Goal: Information Seeking & Learning: Learn about a topic

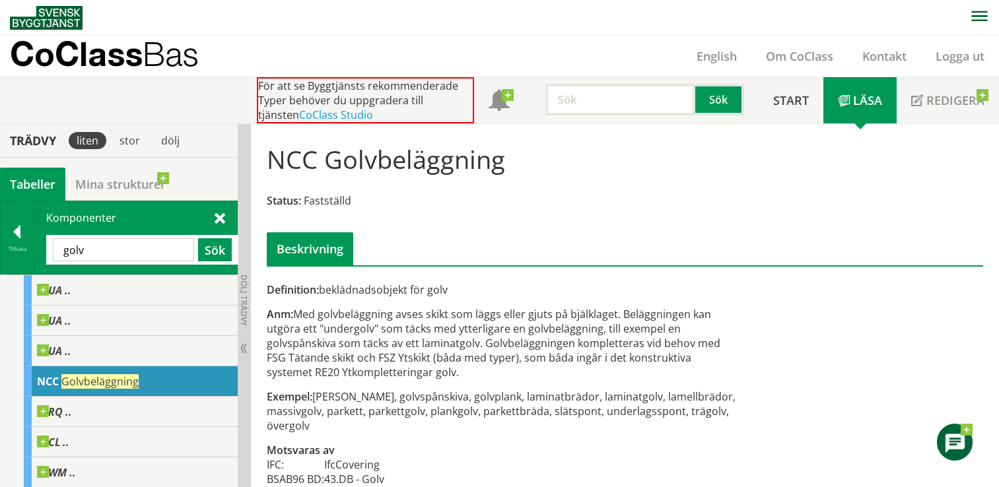
scroll to position [63, 0]
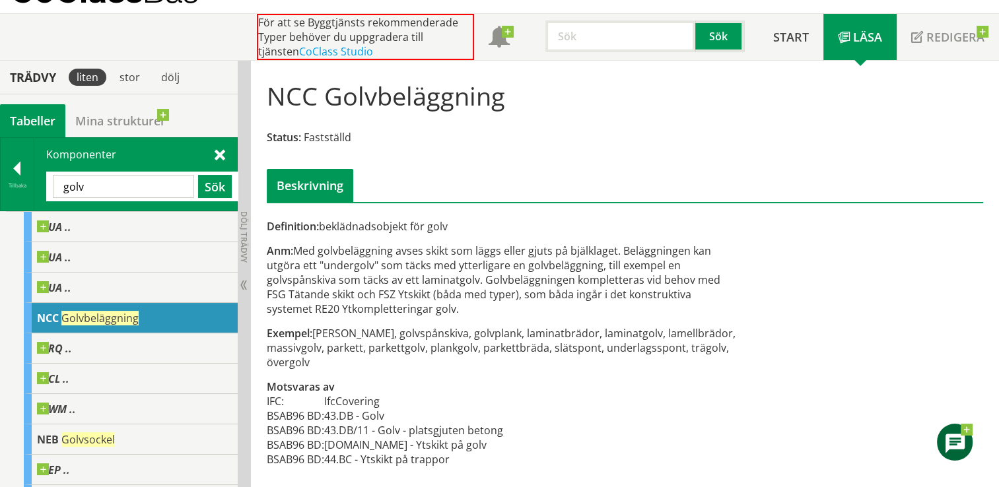
click at [138, 181] on input "golv" at bounding box center [123, 186] width 141 height 23
type input "g"
type input "bjälklag"
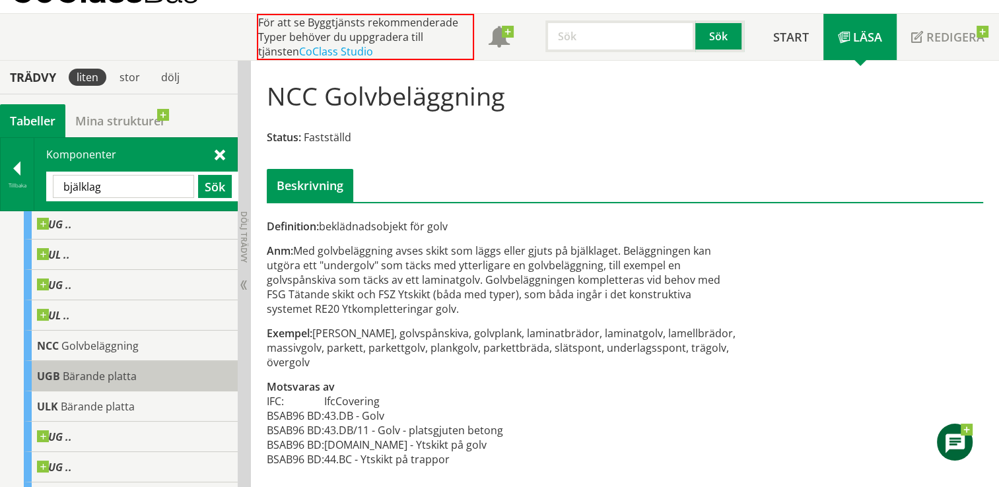
scroll to position [66, 0]
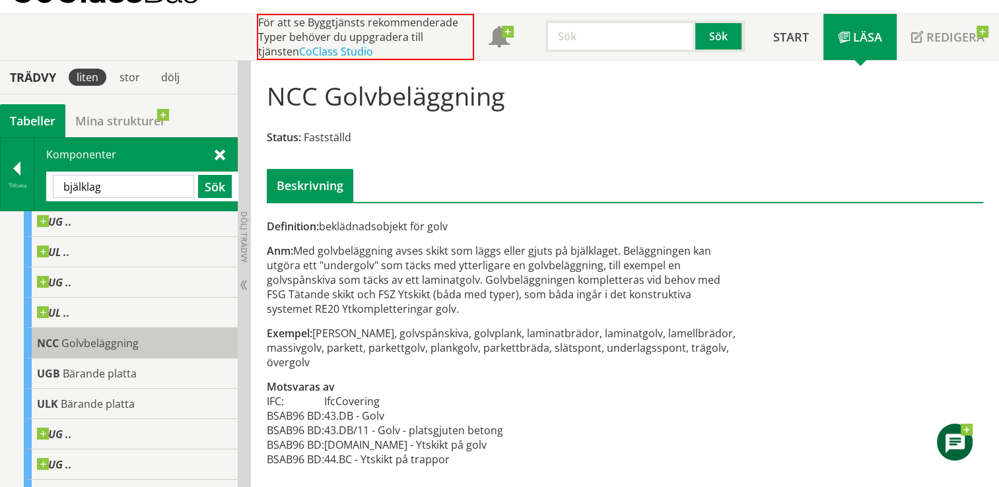
click at [121, 347] on span "Golvbeläggning" at bounding box center [99, 343] width 77 height 15
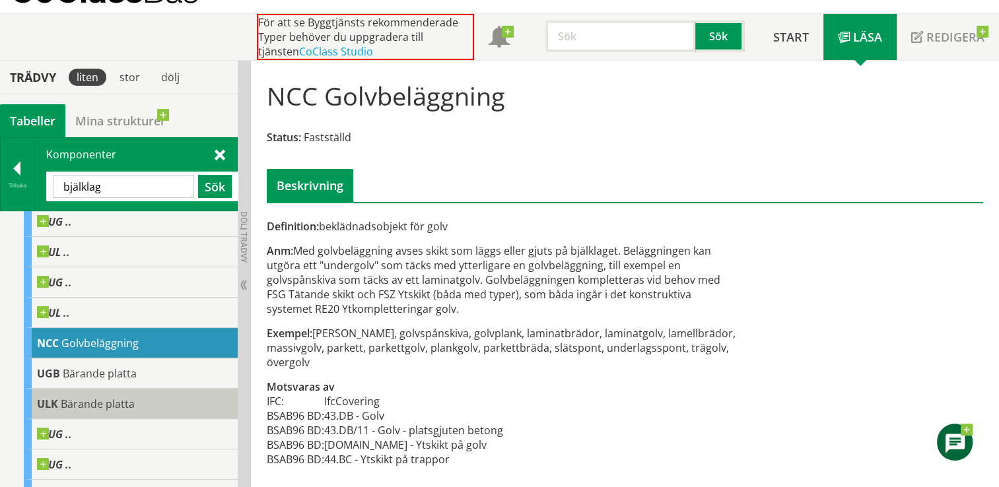
click at [110, 403] on span "Bärande platta" at bounding box center [98, 404] width 74 height 15
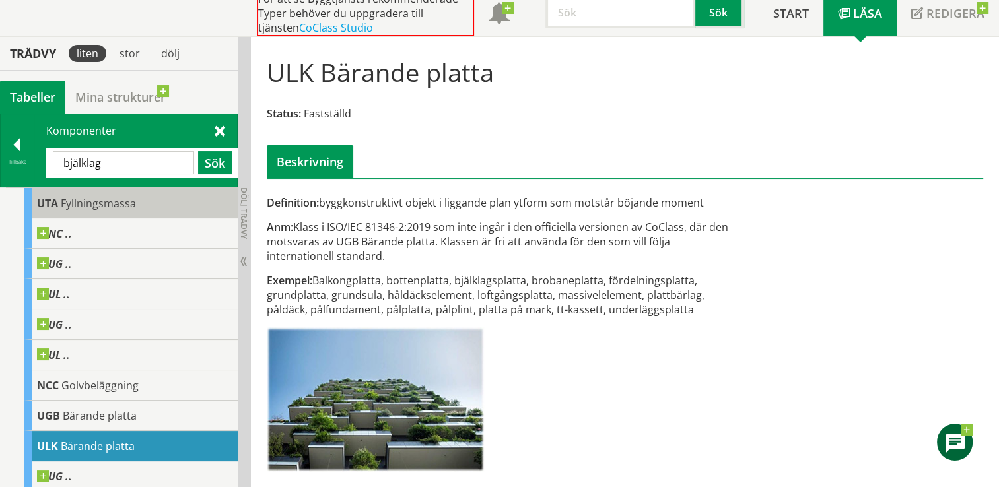
click at [110, 201] on span "Fyllningsmassa" at bounding box center [98, 203] width 75 height 15
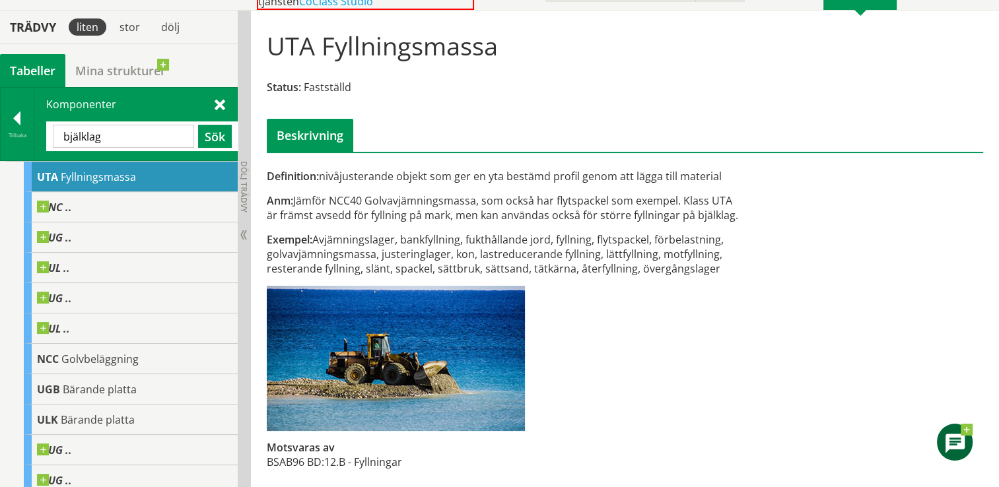
scroll to position [116, 0]
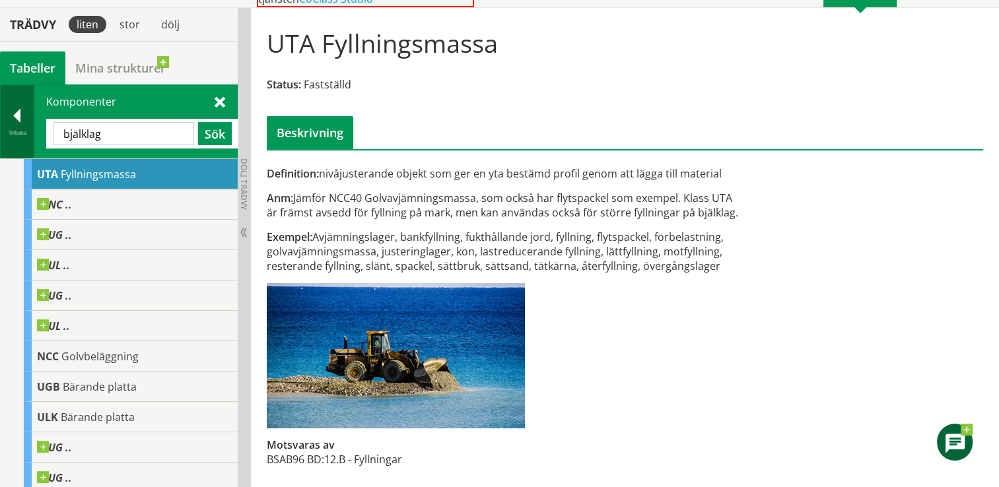
click at [9, 104] on div "Tillbaka" at bounding box center [18, 121] width 34 height 73
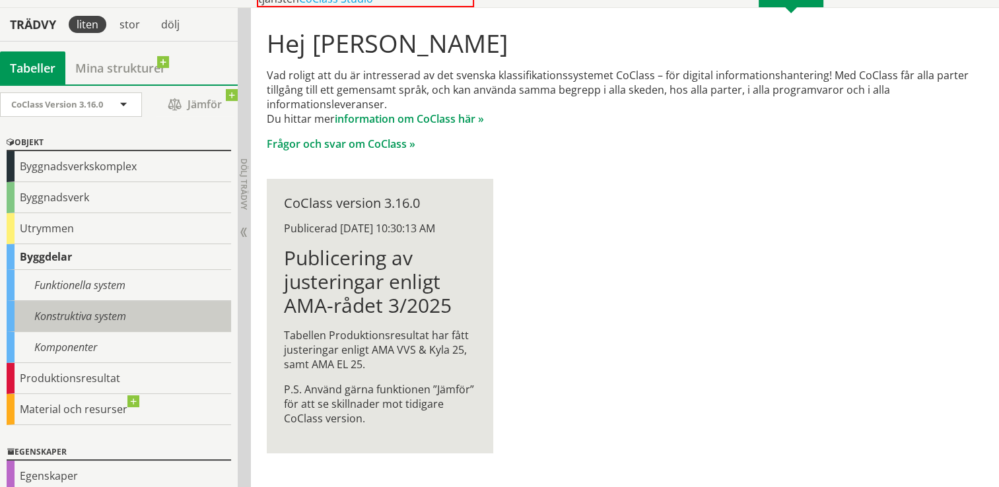
click at [120, 310] on div "Konstruktiva system" at bounding box center [119, 316] width 224 height 31
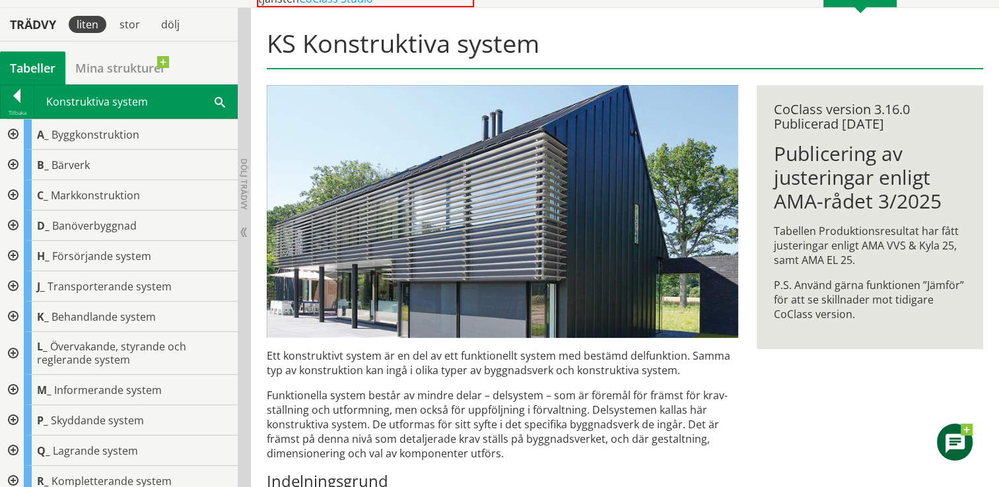
click at [220, 104] on span at bounding box center [220, 101] width 11 height 14
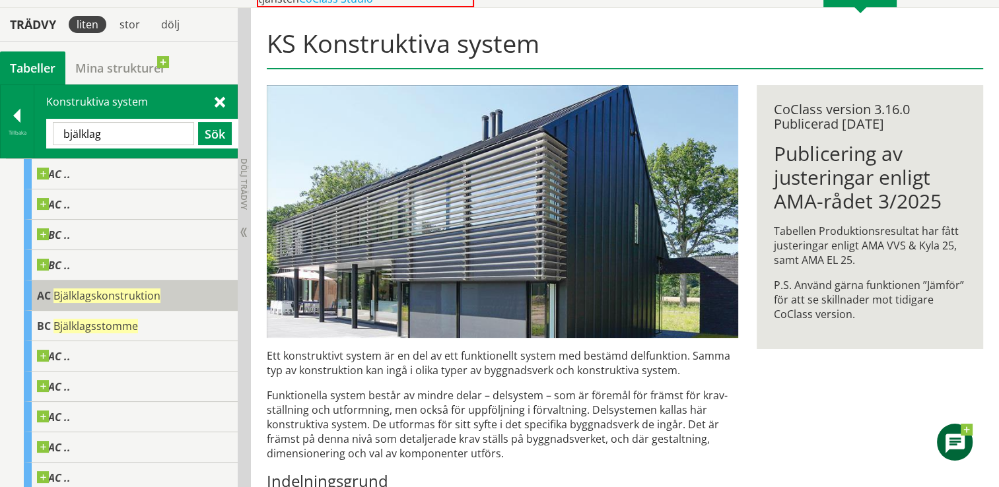
click at [129, 298] on span "Bjälklagskonstruktion" at bounding box center [106, 295] width 107 height 15
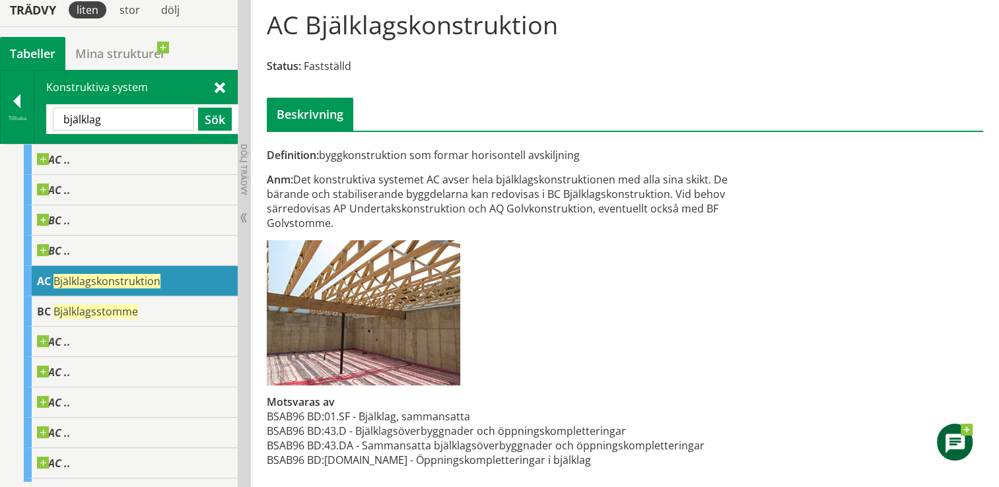
scroll to position [135, 0]
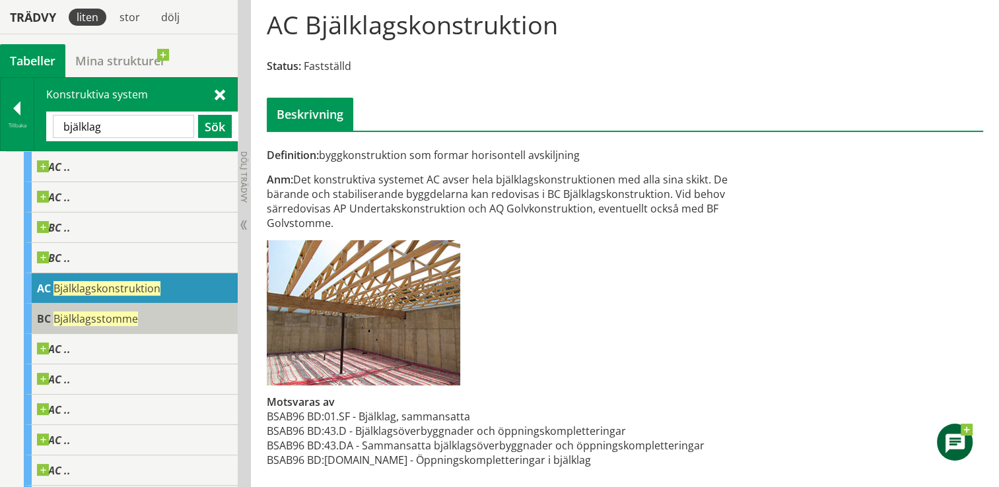
click at [78, 319] on span "Bjälklagsstomme" at bounding box center [95, 319] width 84 height 15
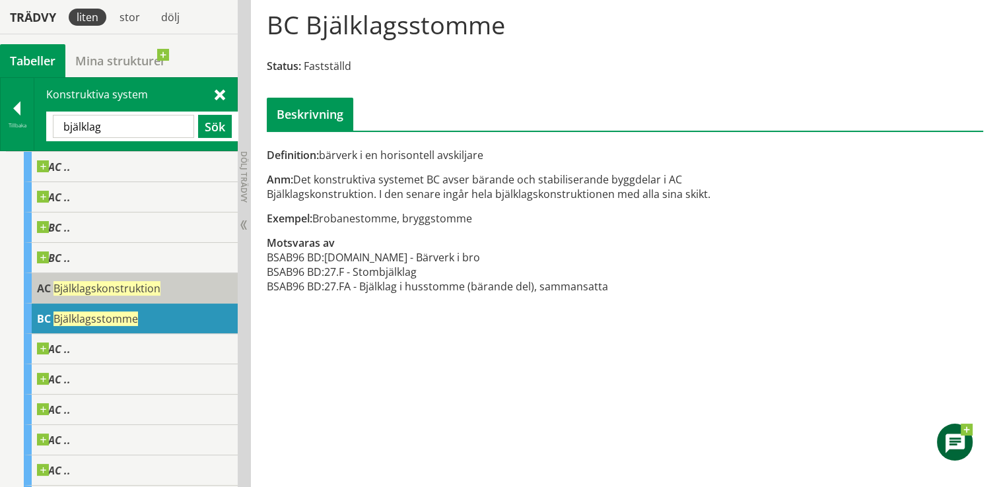
click at [84, 289] on span "Bjälklagskonstruktion" at bounding box center [106, 288] width 107 height 15
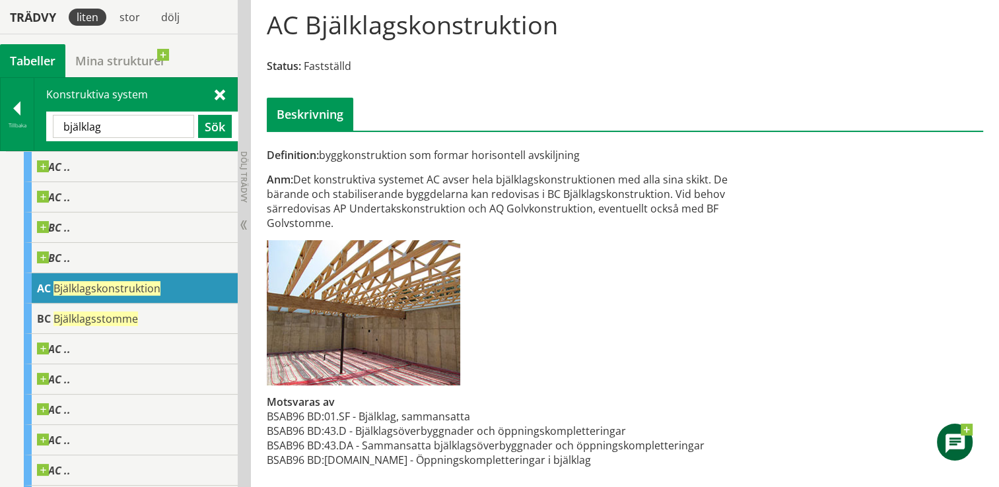
click at [130, 125] on input "bjälklag" at bounding box center [123, 126] width 141 height 23
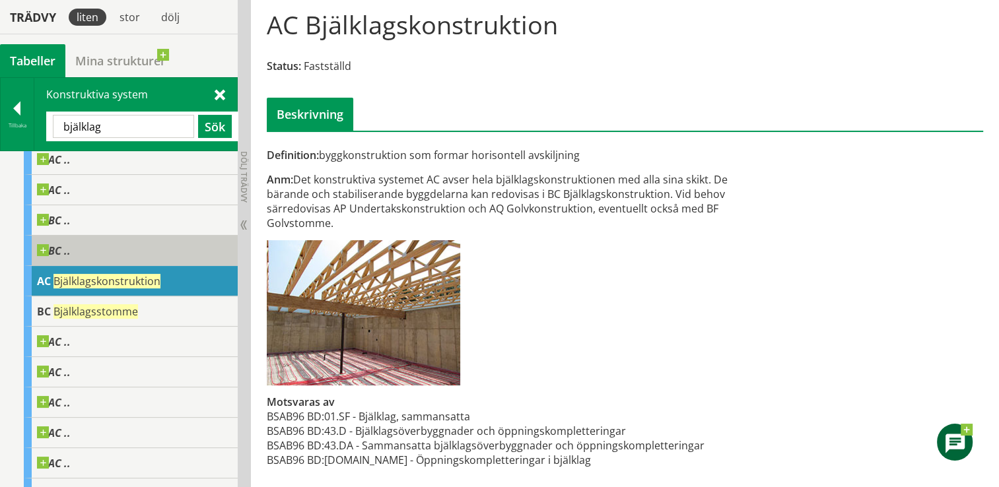
scroll to position [5, 0]
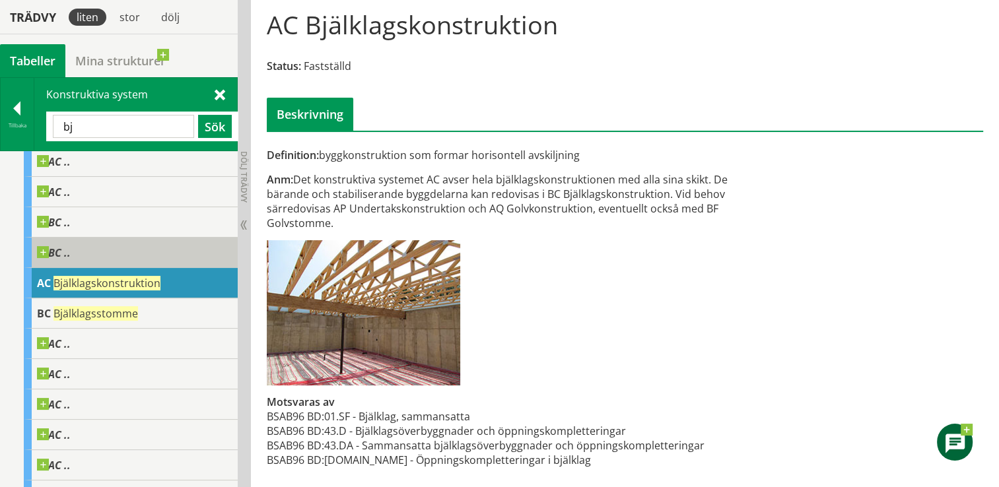
type input "b"
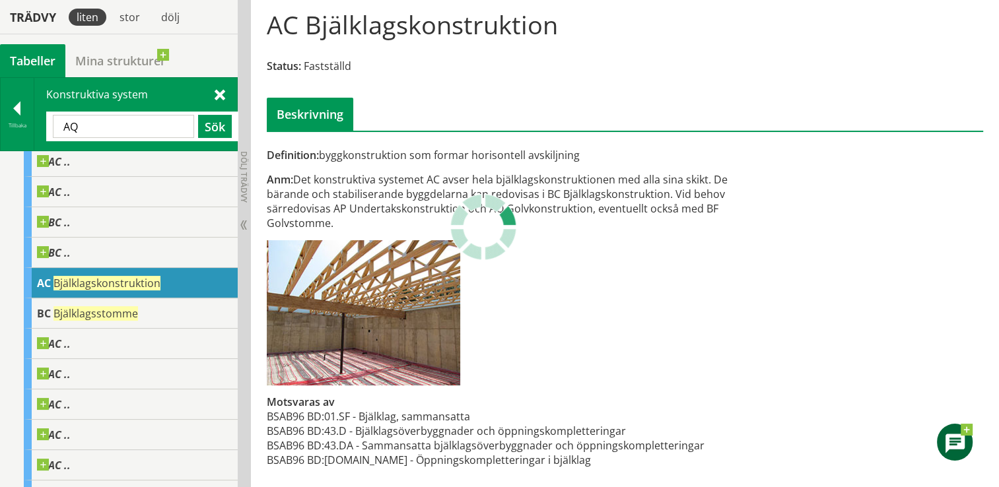
scroll to position [0, 0]
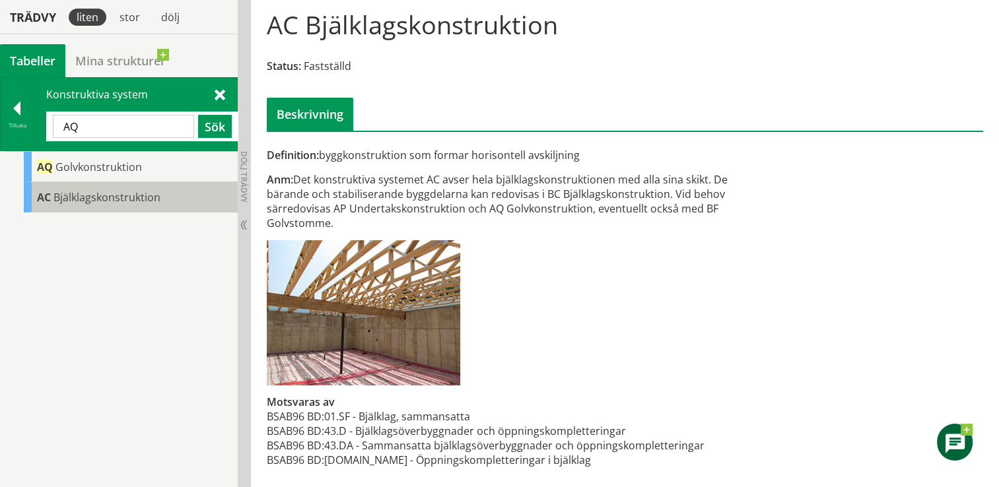
click at [82, 195] on span "Bjälklagskonstruktion" at bounding box center [106, 197] width 107 height 15
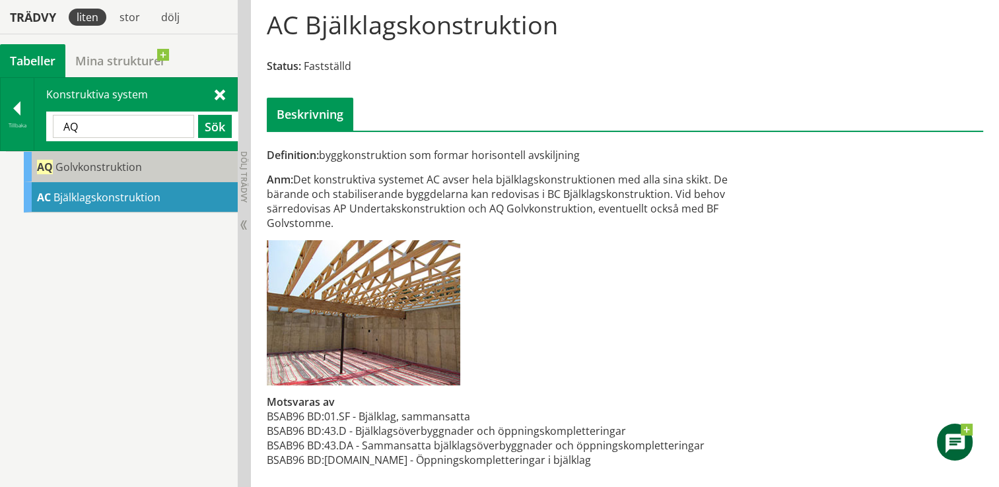
click at [85, 168] on span "Golvkonstruktion" at bounding box center [98, 167] width 86 height 15
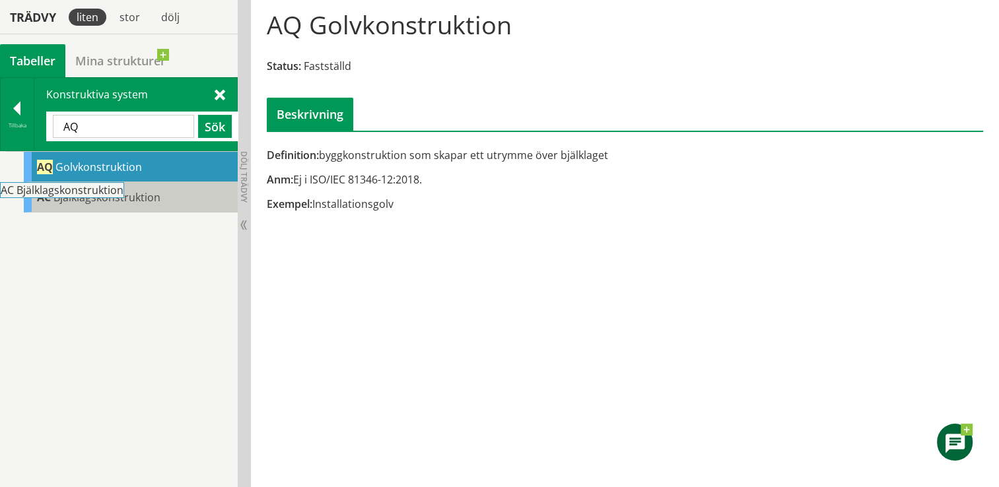
click at [79, 194] on body "AMA AMA Beskrivningsverktyg AMA Funktion BSAB Bygginfo Byggjura Byggkatalogen […" at bounding box center [499, 108] width 999 height 487
click at [106, 199] on span "Bjälklagskonstruktion" at bounding box center [106, 197] width 107 height 15
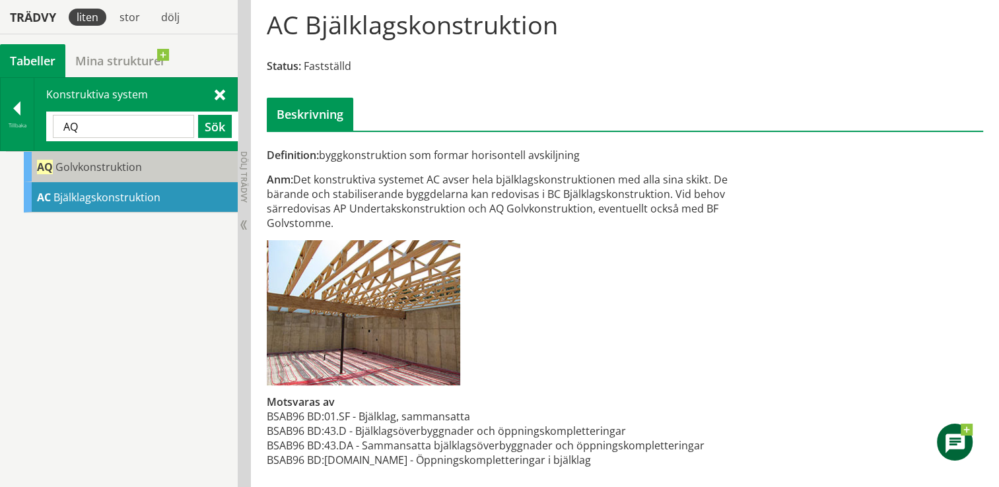
click at [123, 168] on span "Golvkonstruktion" at bounding box center [98, 167] width 86 height 15
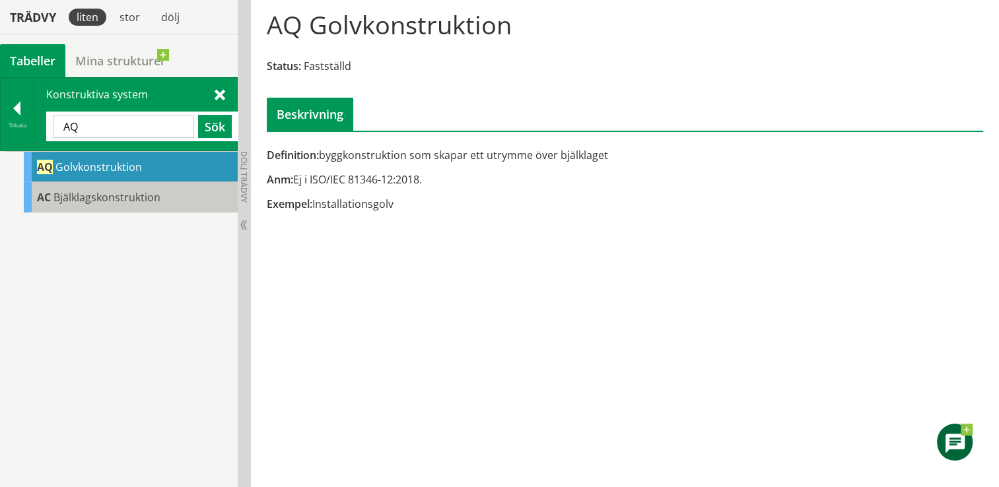
click at [109, 191] on span "Bjälklagskonstruktion" at bounding box center [106, 197] width 107 height 15
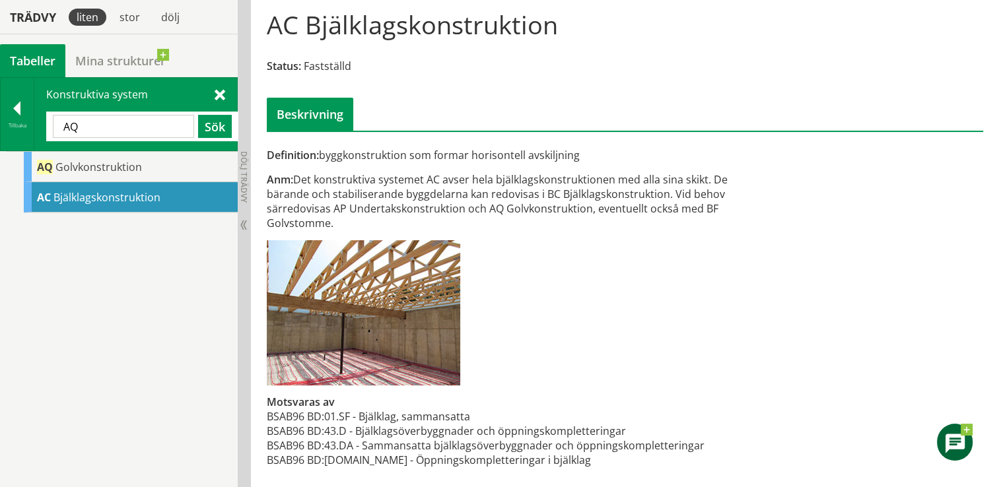
click at [91, 123] on input "AQ" at bounding box center [123, 126] width 141 height 23
type input "A"
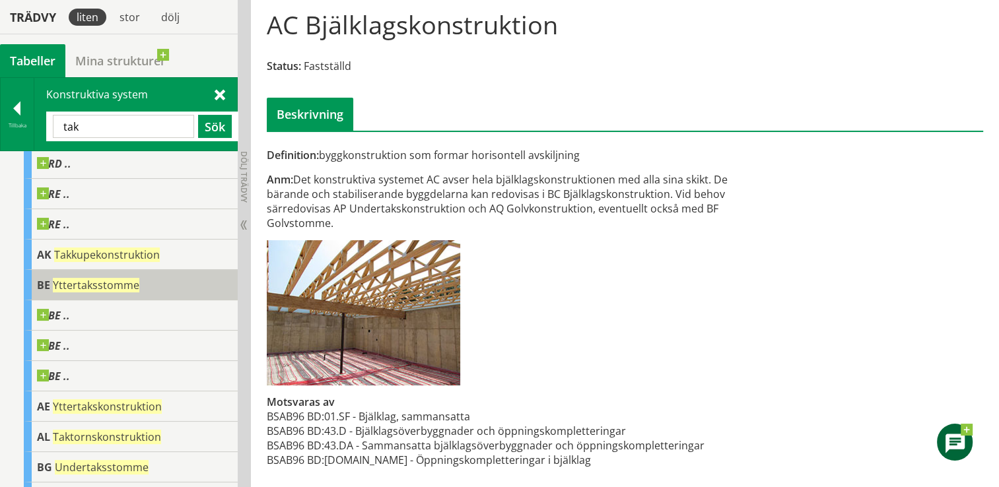
scroll to position [66, 0]
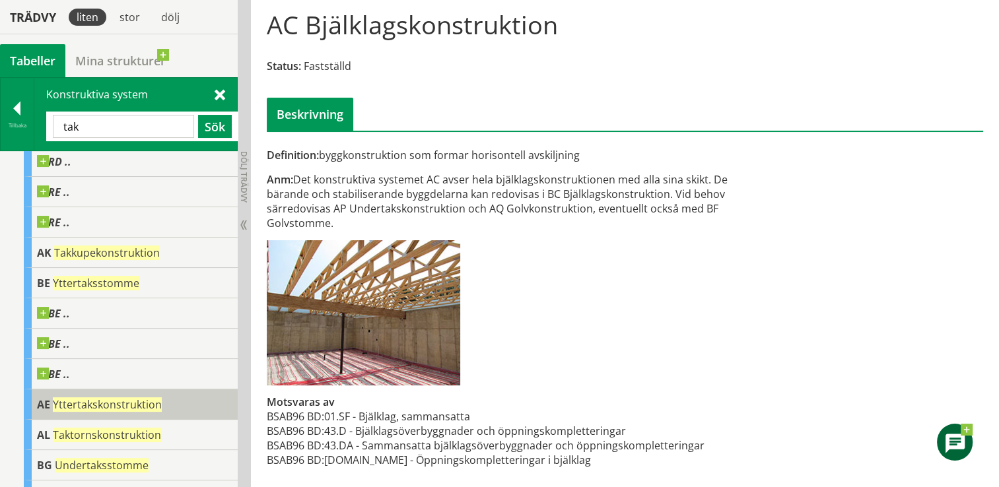
click at [108, 352] on body "AMA AMA Beskrivningsverktyg AMA Funktion BSAB Bygginfo Byggjura Byggkatalogen […" at bounding box center [499, 108] width 999 height 487
click at [102, 401] on span "Yttertakskonstruktion" at bounding box center [107, 404] width 109 height 15
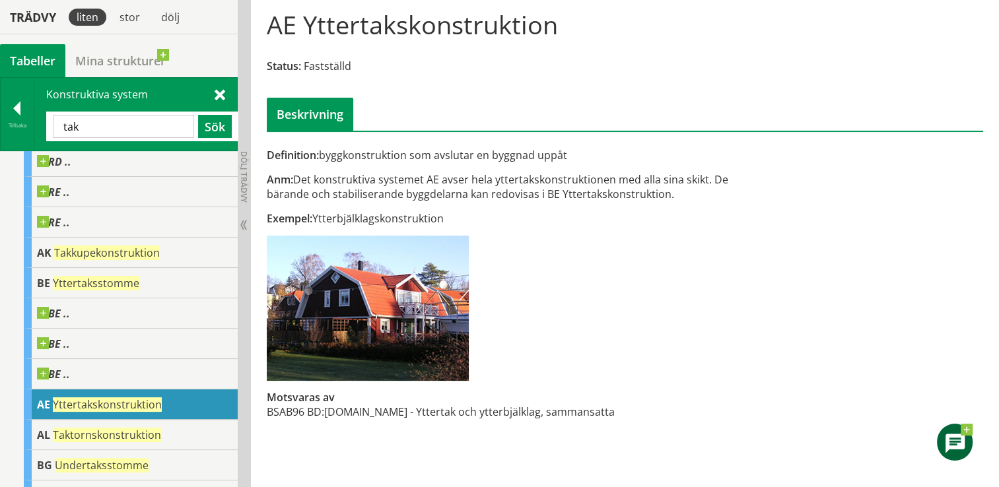
click at [139, 129] on input "tak" at bounding box center [123, 126] width 141 height 23
type input "t"
type input "yttervägg"
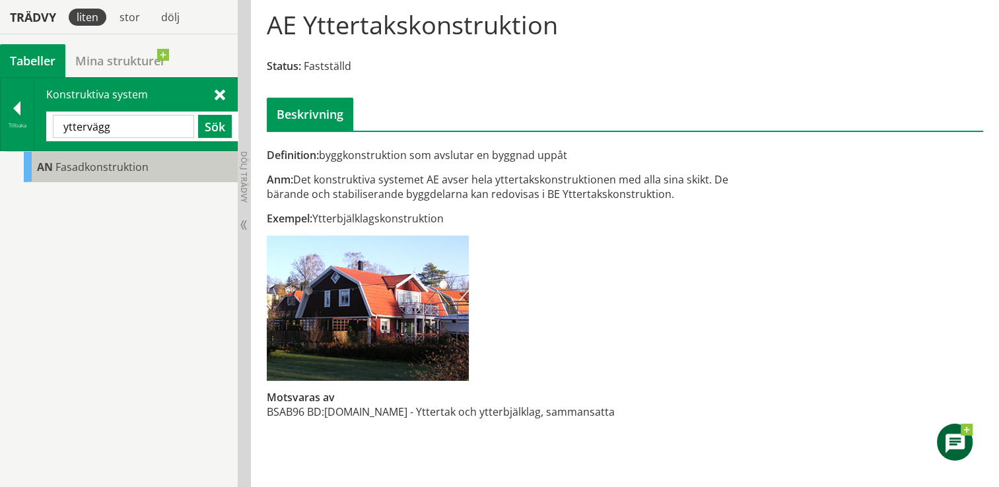
click at [100, 163] on span "Fasadkonstruktion" at bounding box center [101, 167] width 93 height 15
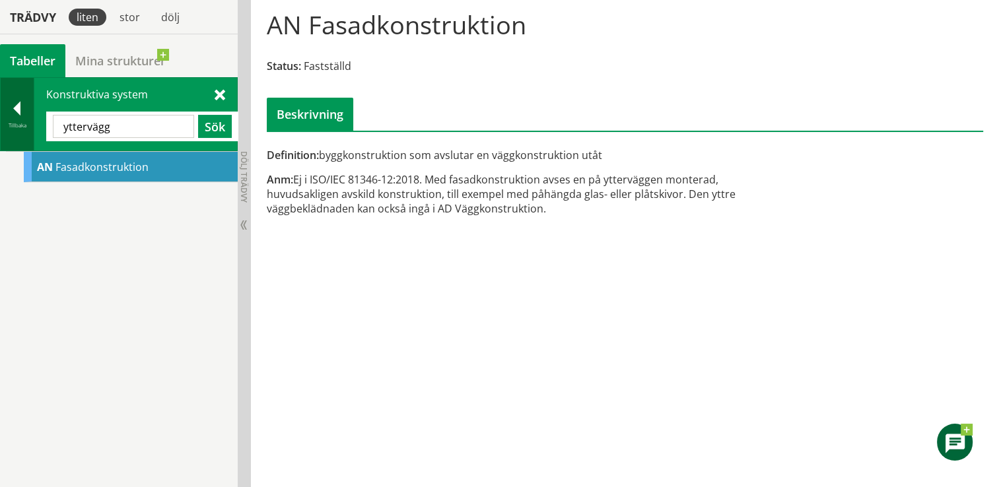
click at [16, 108] on div at bounding box center [17, 111] width 33 height 18
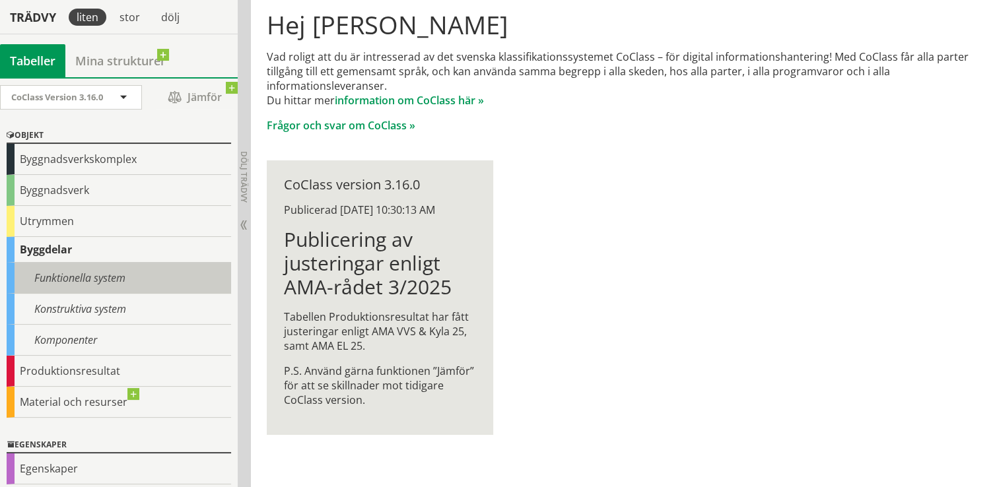
click at [94, 273] on div "Funktionella system" at bounding box center [119, 278] width 224 height 31
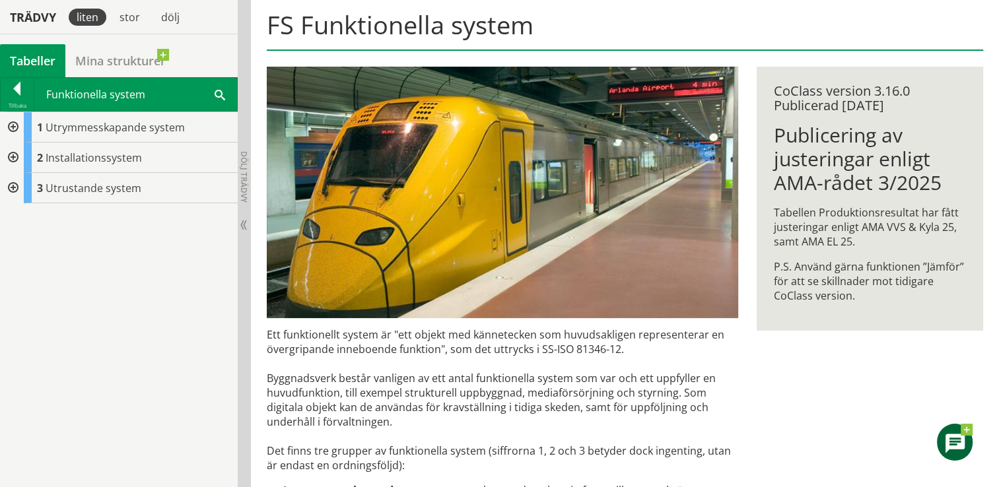
click at [219, 90] on span at bounding box center [220, 94] width 11 height 14
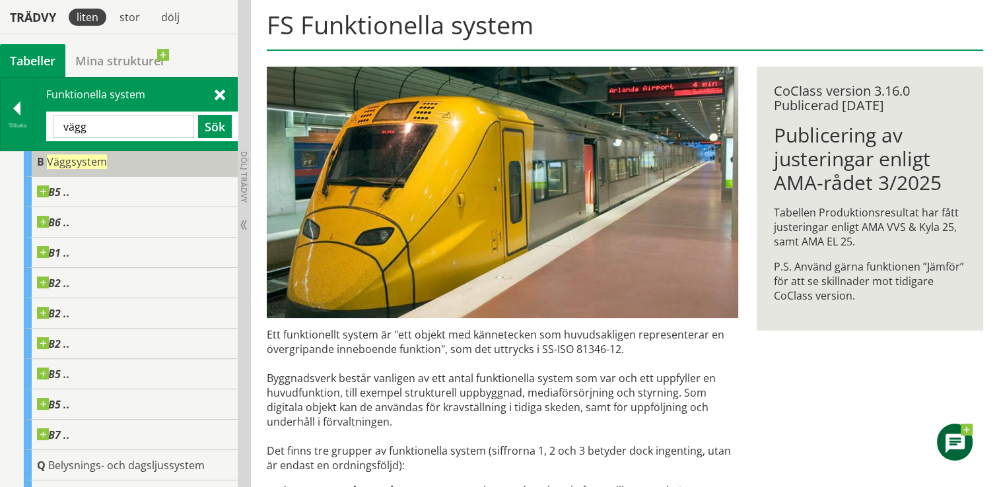
scroll to position [66, 0]
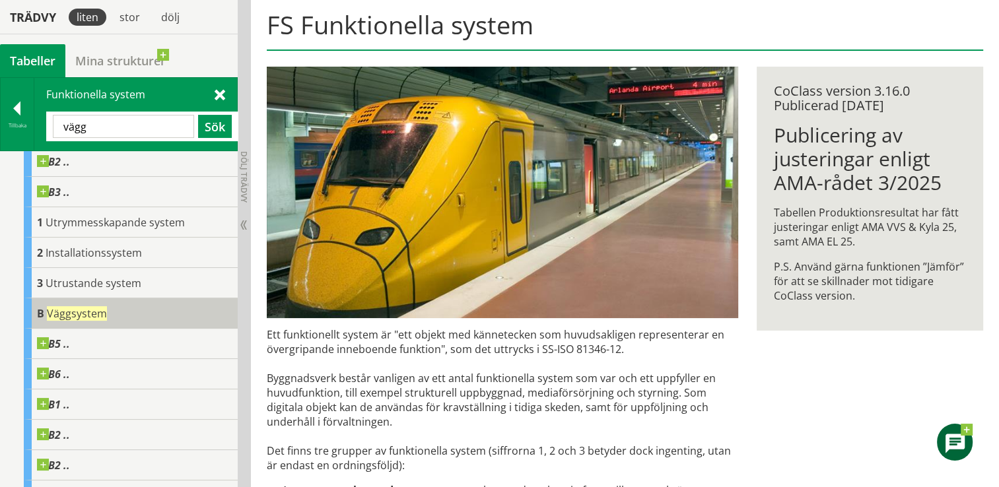
click at [71, 310] on span "Väggsystem" at bounding box center [77, 313] width 60 height 15
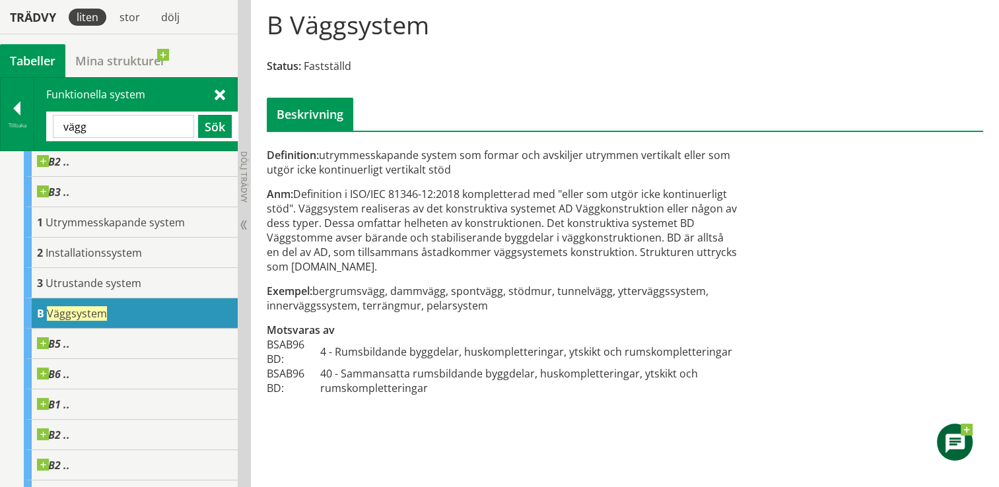
drag, startPoint x: 618, startPoint y: 290, endPoint x: 669, endPoint y: 296, distance: 51.8
click at [669, 296] on div "Exempel: bergrumsvägg, dammvägg, spontvägg, stödmur, tunnelvägg, ytterväggssyst…" at bounding box center [503, 298] width 472 height 29
click at [66, 127] on input "vägg" at bounding box center [123, 126] width 141 height 23
click at [63, 133] on input "vägg" at bounding box center [123, 126] width 141 height 23
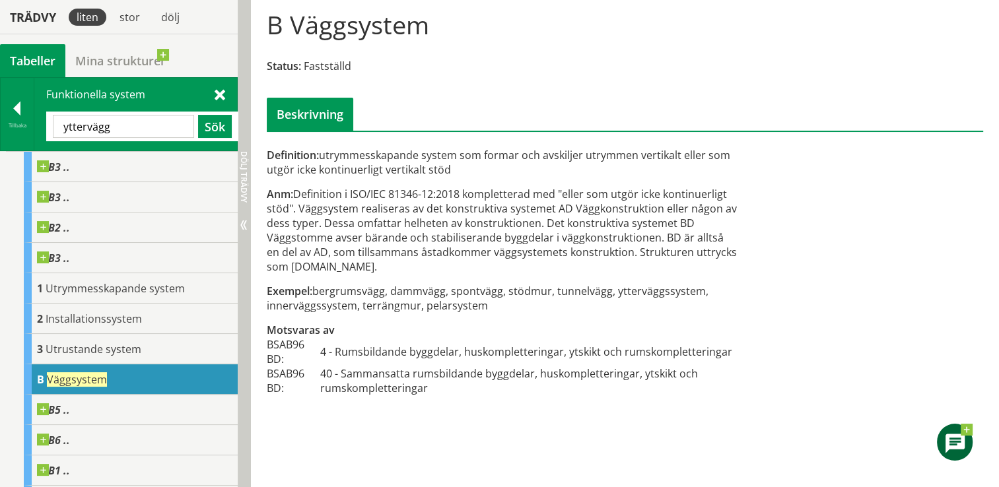
type input "yttervägg"
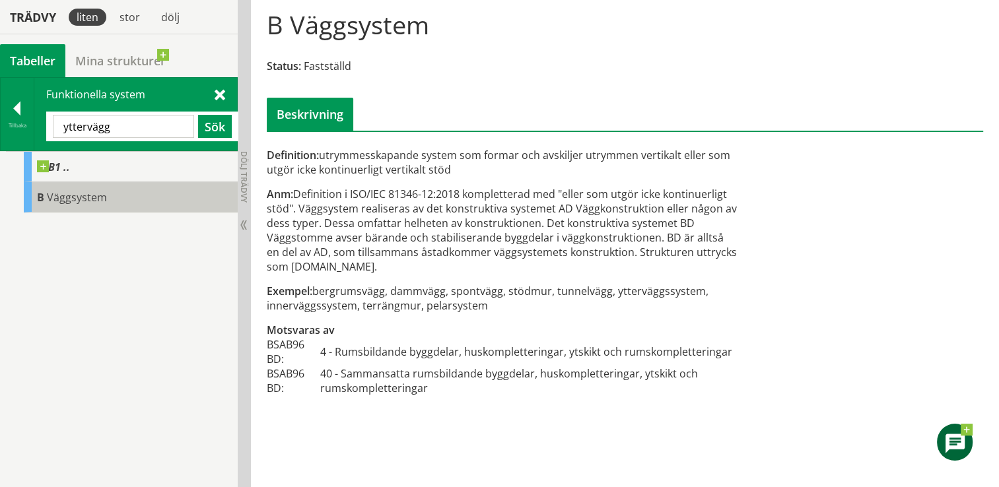
click at [48, 194] on span "Väggsystem" at bounding box center [77, 197] width 60 height 15
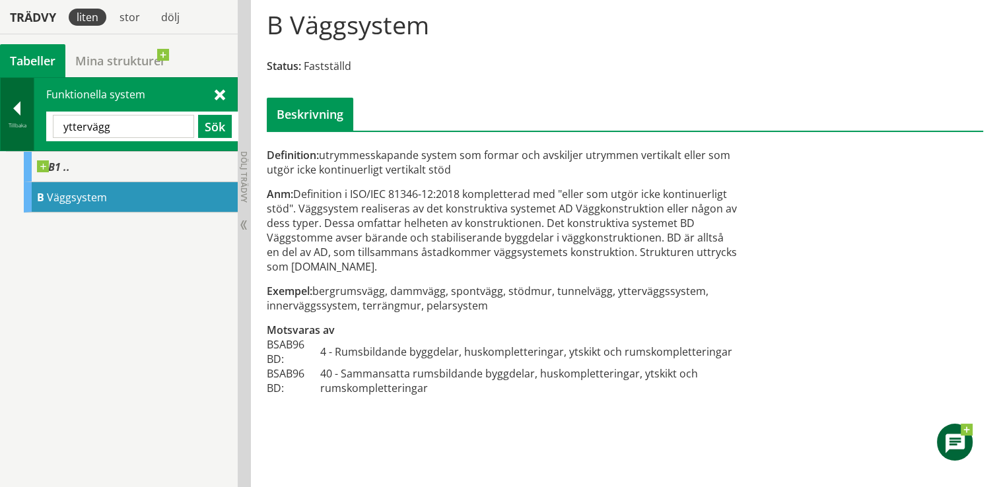
click at [18, 106] on div at bounding box center [17, 111] width 33 height 18
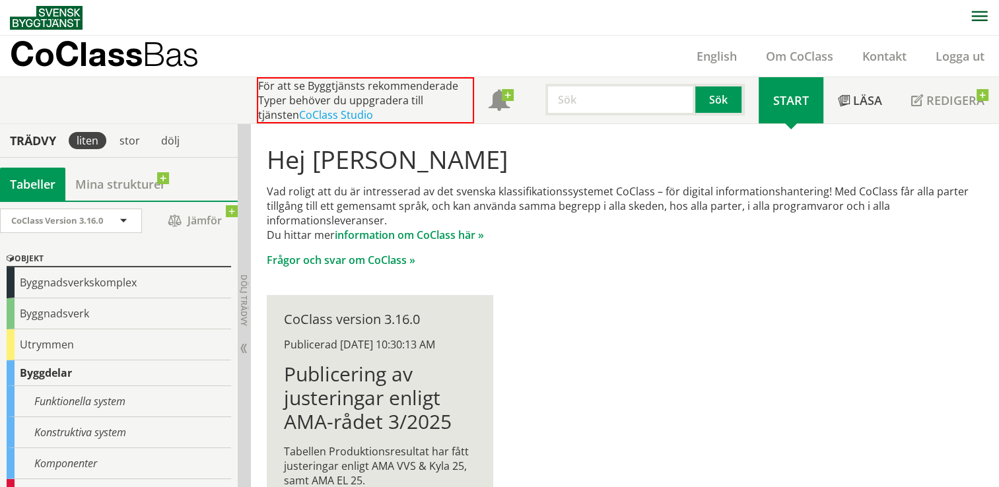
paste input "Yttervägg bärande"
type input "Yttervägg bärande"
click at [725, 102] on button "Sök" at bounding box center [719, 100] width 49 height 32
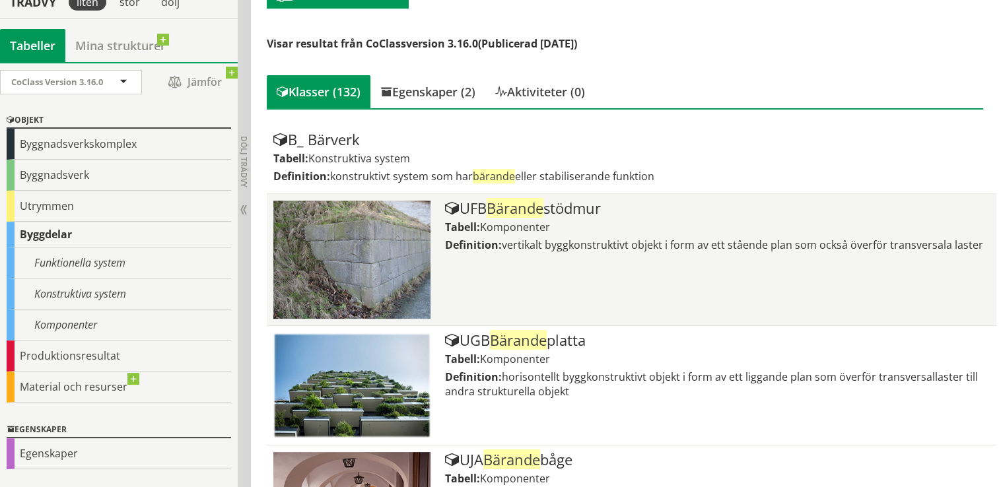
scroll to position [198, 0]
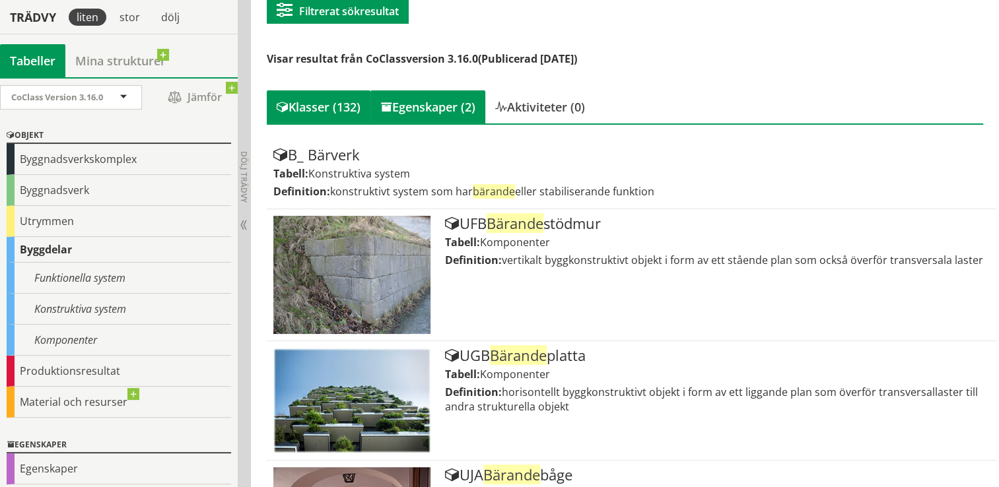
click at [443, 108] on div "Egenskaper (2)" at bounding box center [427, 106] width 115 height 33
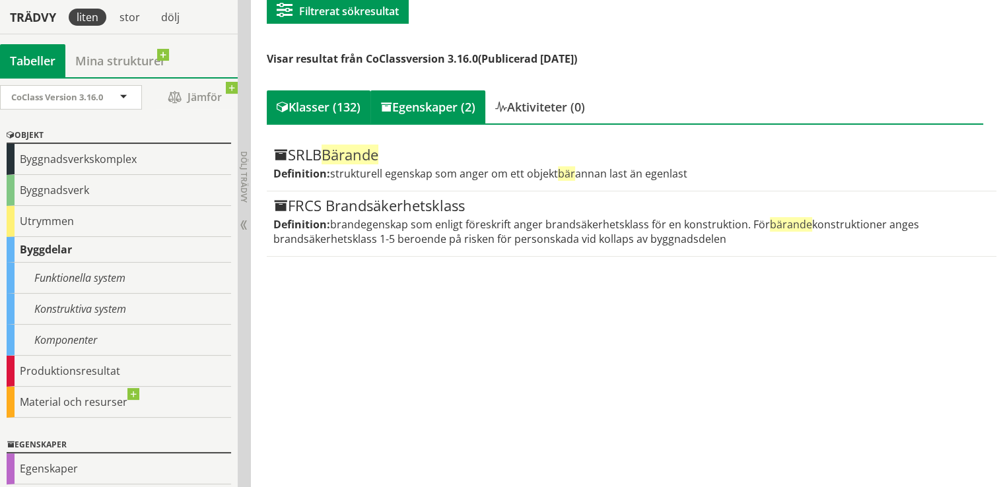
click at [318, 107] on div "Klasser (132)" at bounding box center [319, 106] width 104 height 33
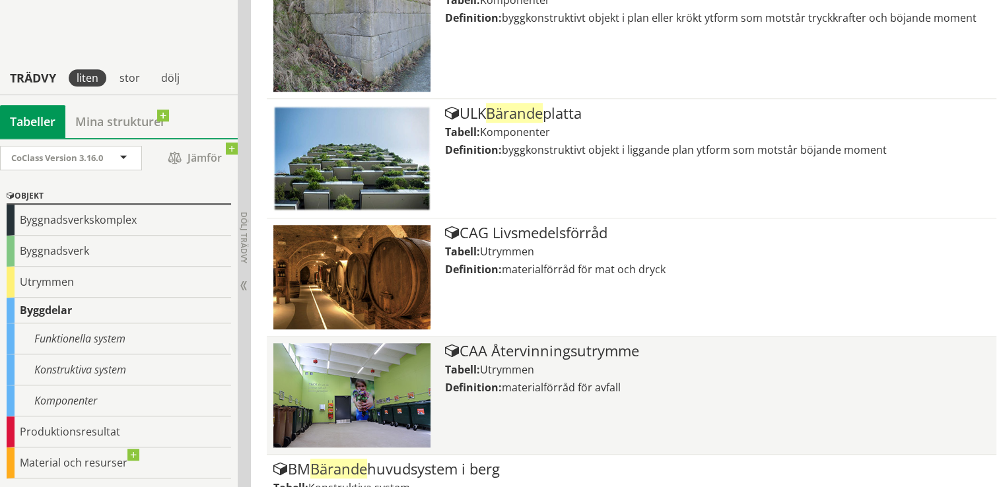
scroll to position [990, 0]
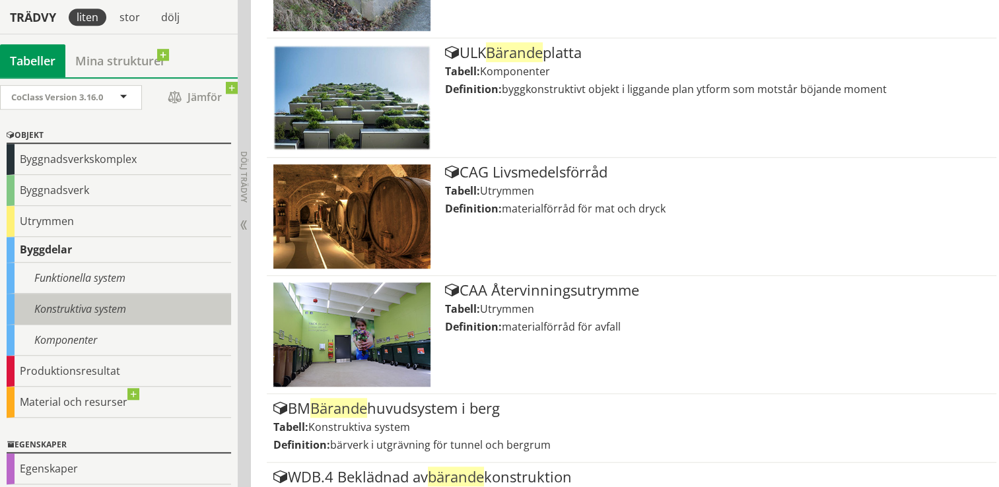
click at [109, 302] on div "Konstruktiva system" at bounding box center [119, 309] width 224 height 31
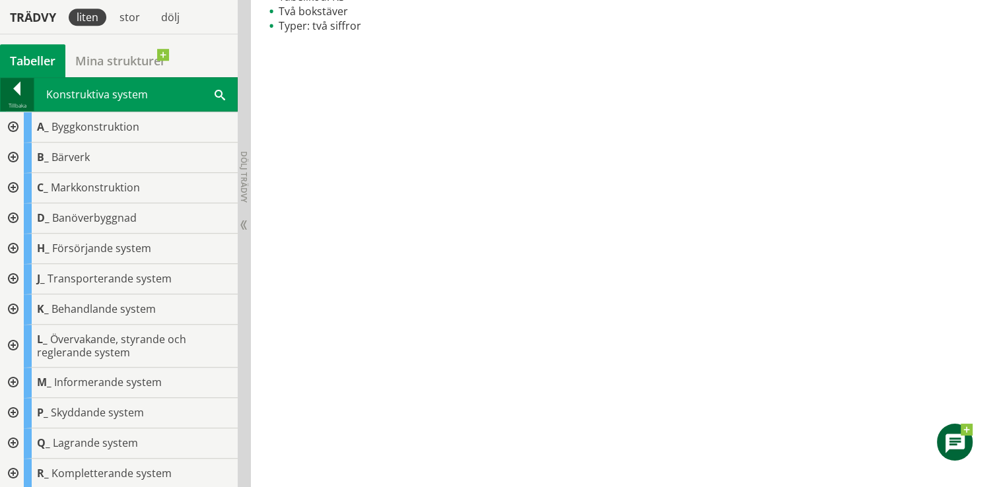
click at [16, 90] on div at bounding box center [17, 91] width 33 height 18
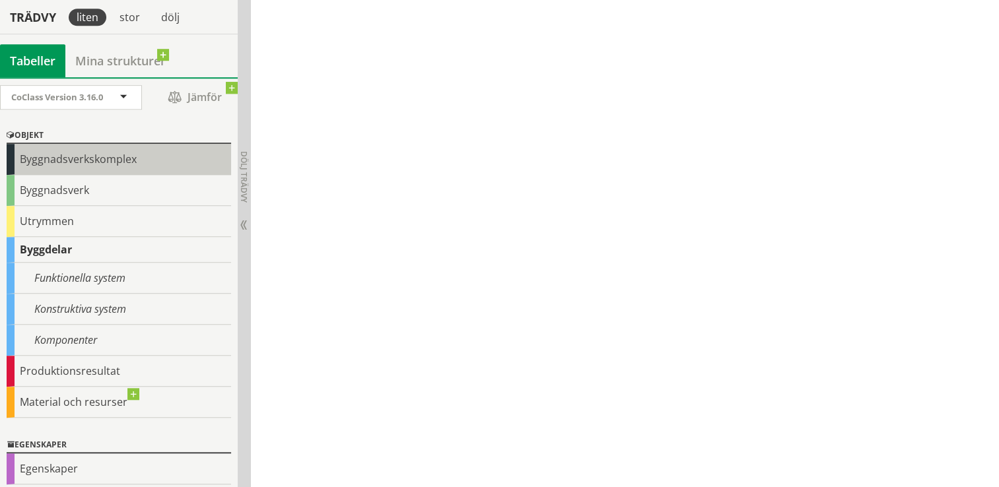
click at [98, 164] on div "Byggnadsverkskomplex" at bounding box center [119, 159] width 224 height 31
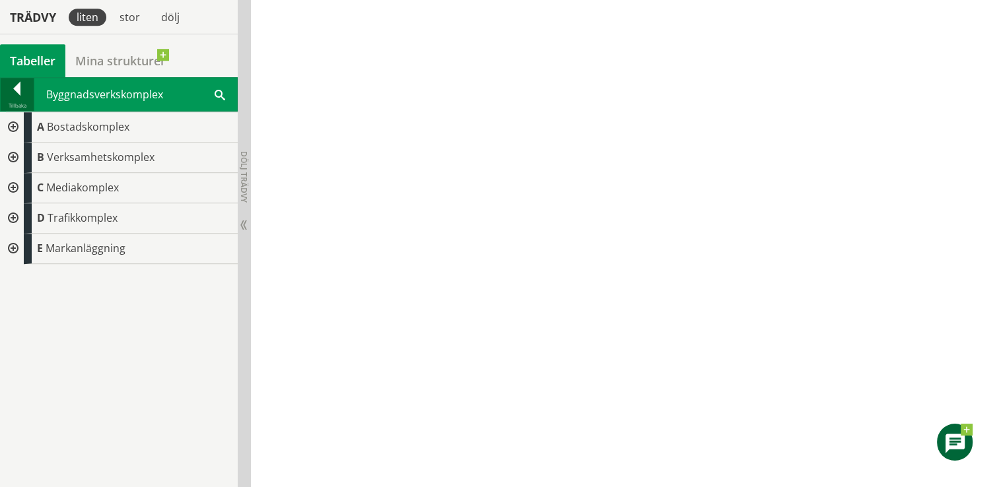
click at [13, 86] on div at bounding box center [17, 91] width 33 height 18
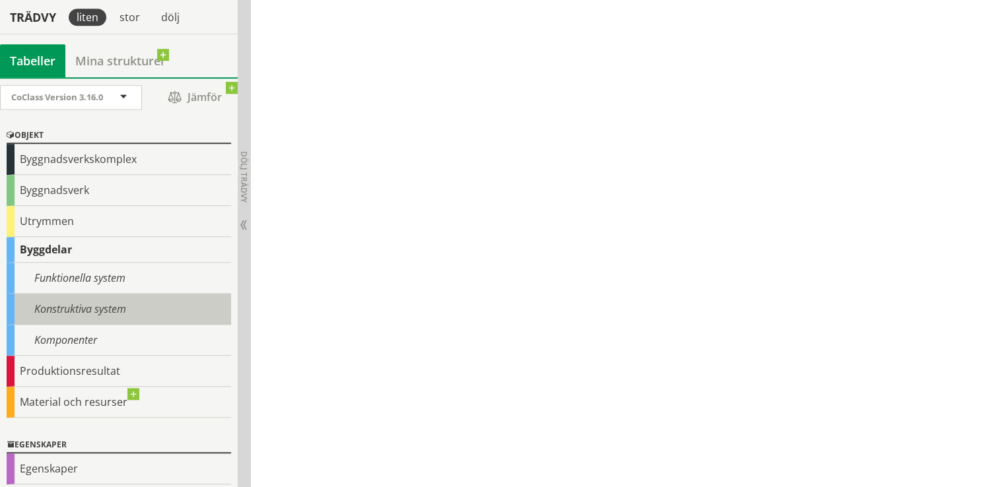
click at [145, 312] on div "Konstruktiva system" at bounding box center [119, 309] width 224 height 31
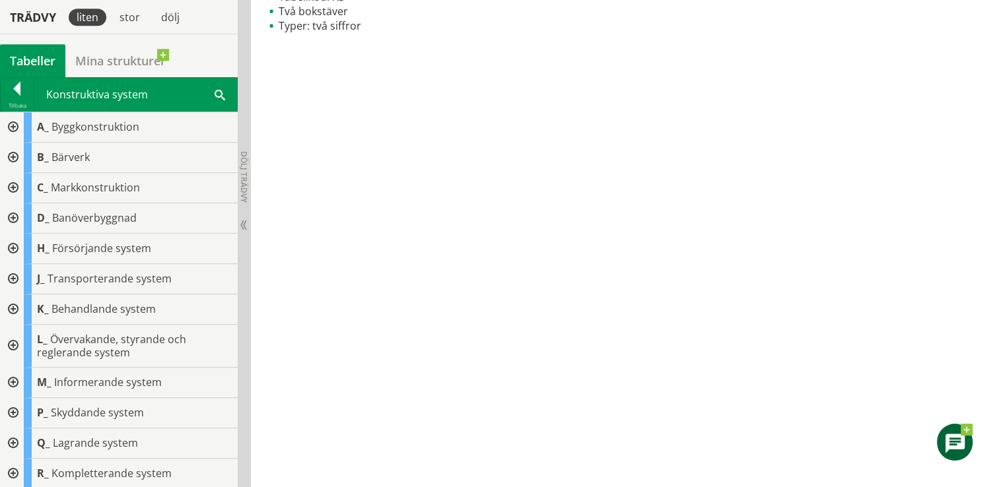
click at [217, 91] on span at bounding box center [220, 94] width 11 height 14
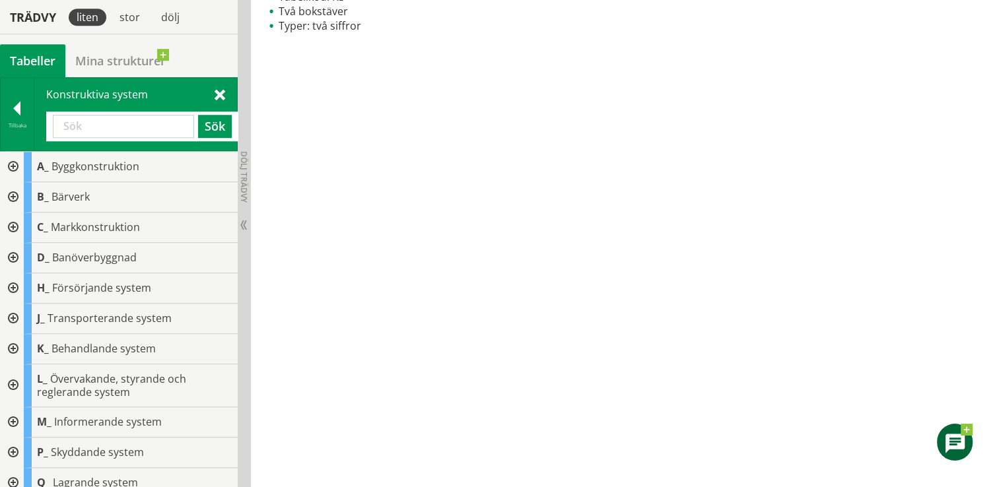
paste input "Yttervägg bärande"
click at [211, 122] on button "Sök" at bounding box center [215, 126] width 34 height 23
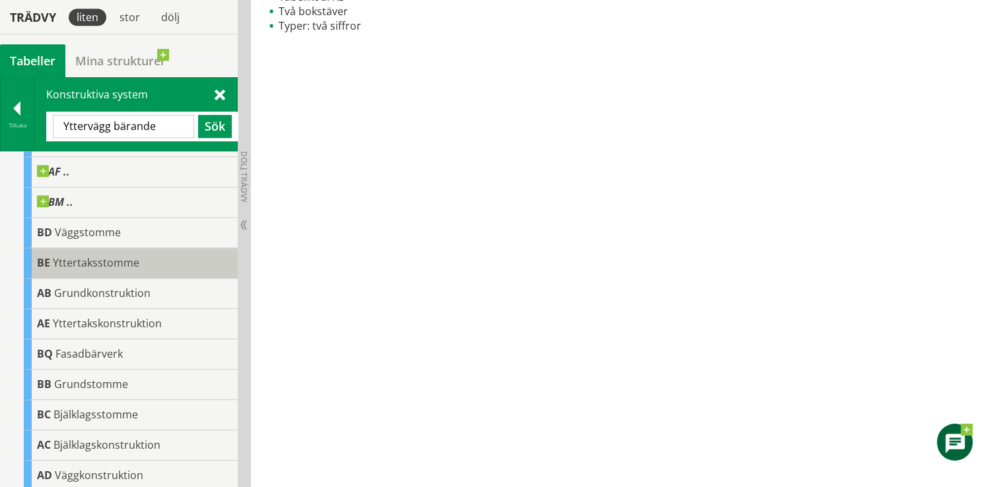
scroll to position [221, 0]
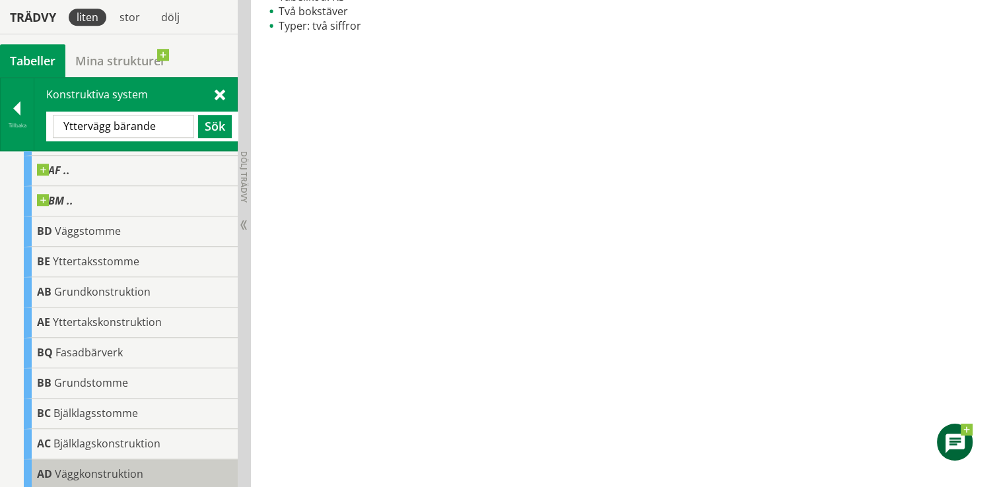
click at [129, 472] on span "Väggkonstruktion" at bounding box center [99, 474] width 88 height 15
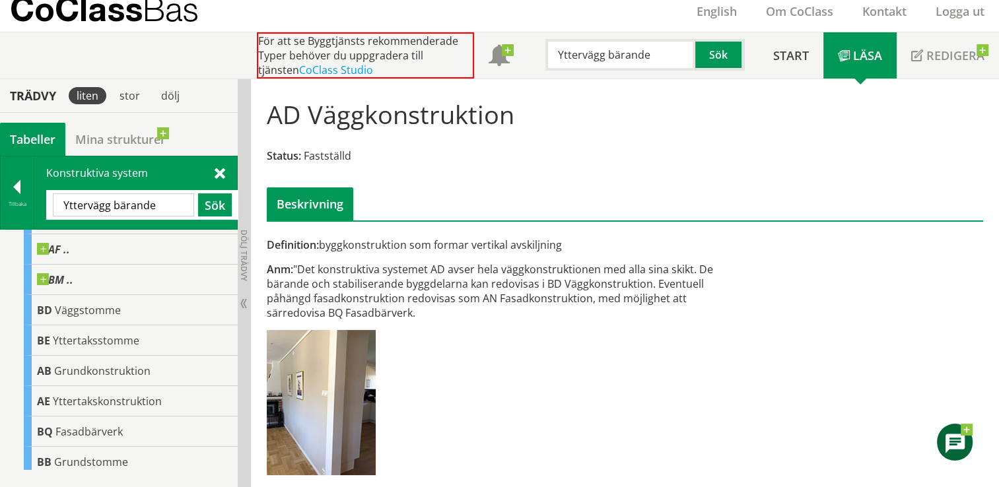
scroll to position [48, 0]
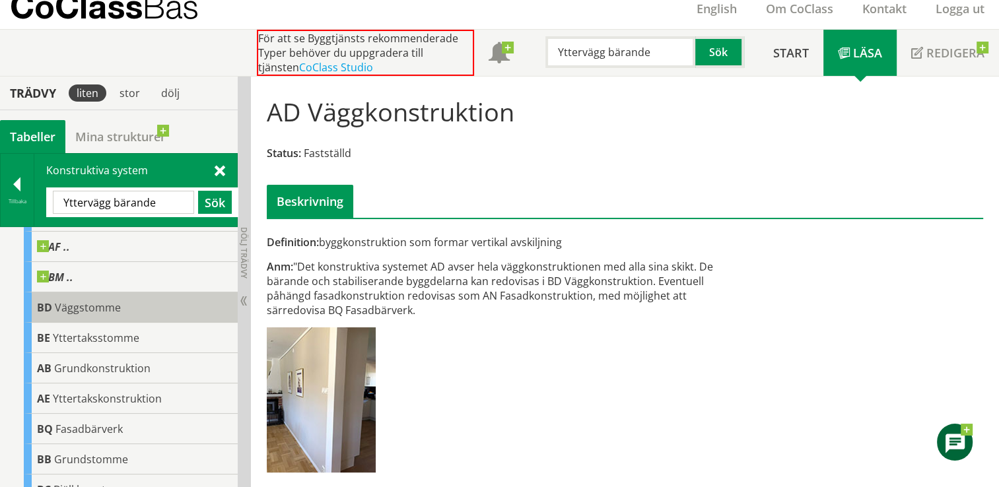
click at [112, 311] on span "Väggstomme" at bounding box center [88, 307] width 66 height 15
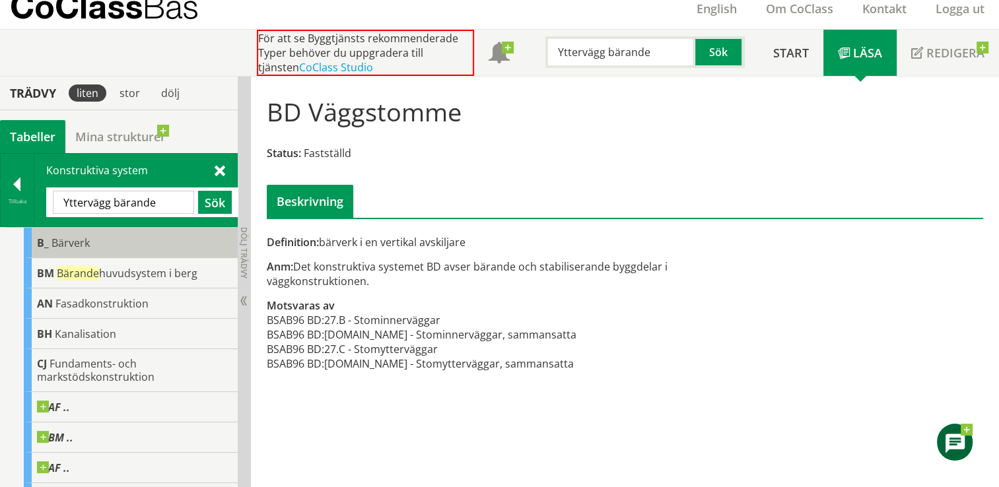
click at [50, 240] on div "B_ Bärverk" at bounding box center [131, 243] width 214 height 30
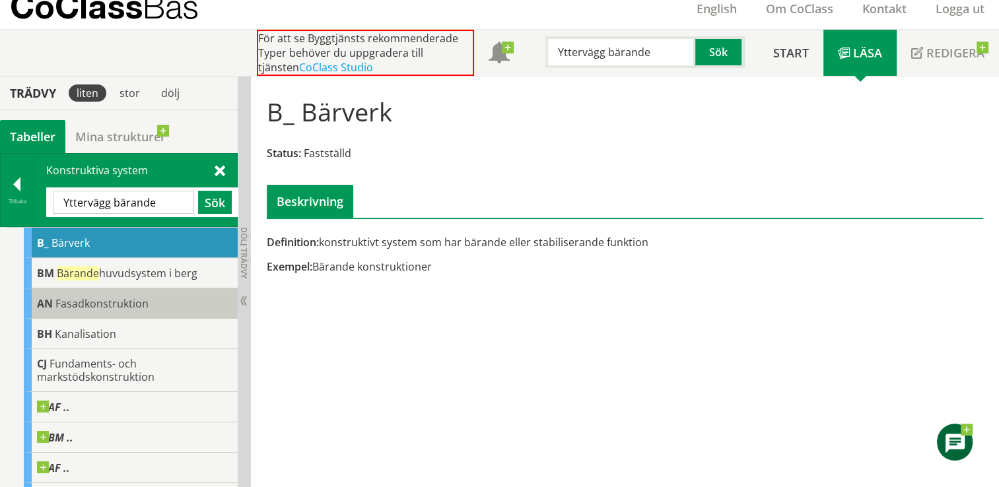
click at [66, 303] on span "Fasadkonstruktion" at bounding box center [101, 303] width 93 height 15
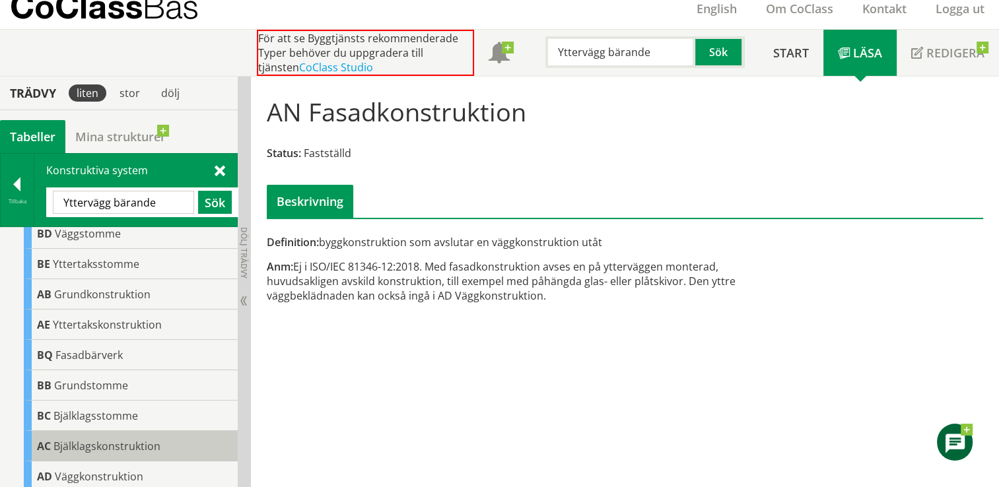
scroll to position [296, 0]
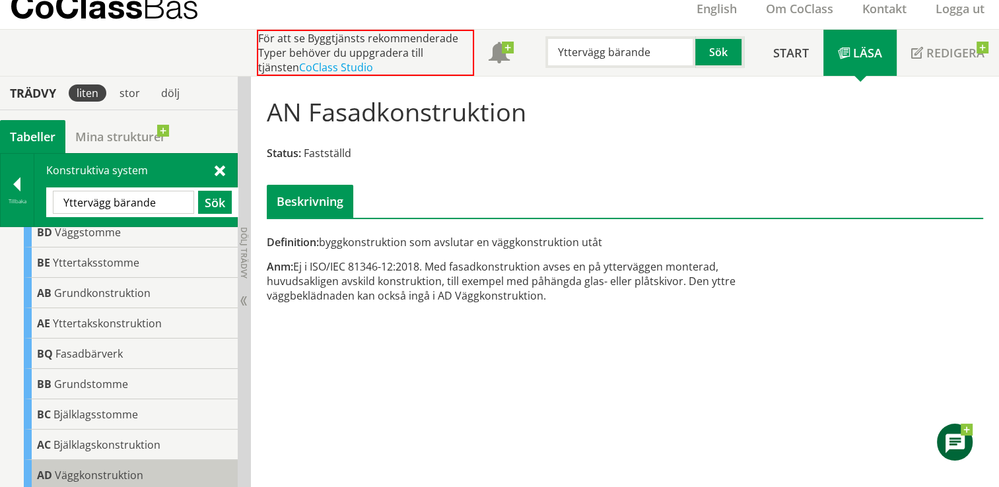
click at [92, 476] on span "Väggkonstruktion" at bounding box center [99, 475] width 88 height 15
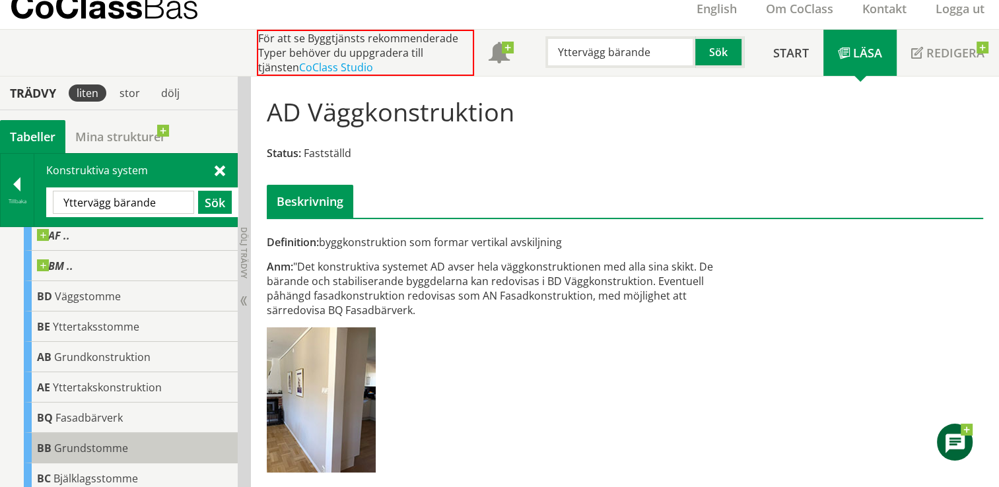
scroll to position [230, 0]
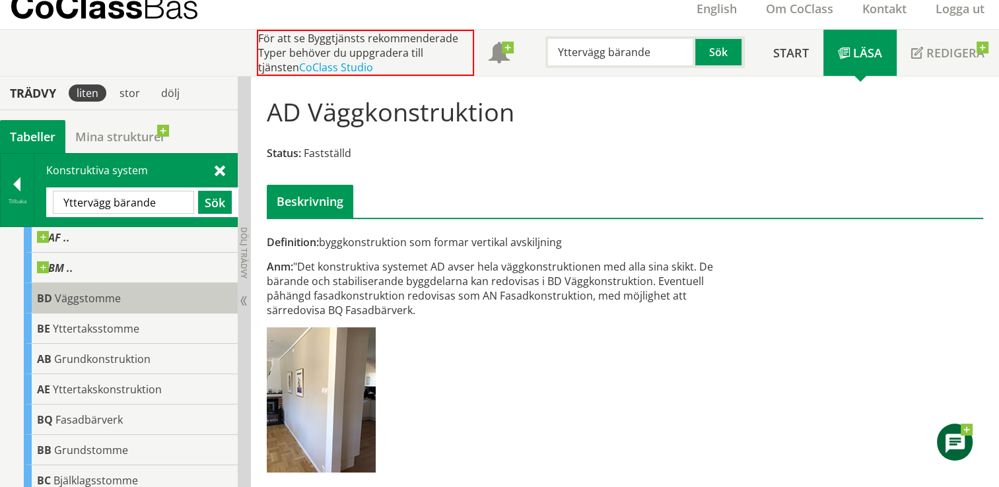
click at [72, 295] on span "Väggstomme" at bounding box center [88, 298] width 66 height 15
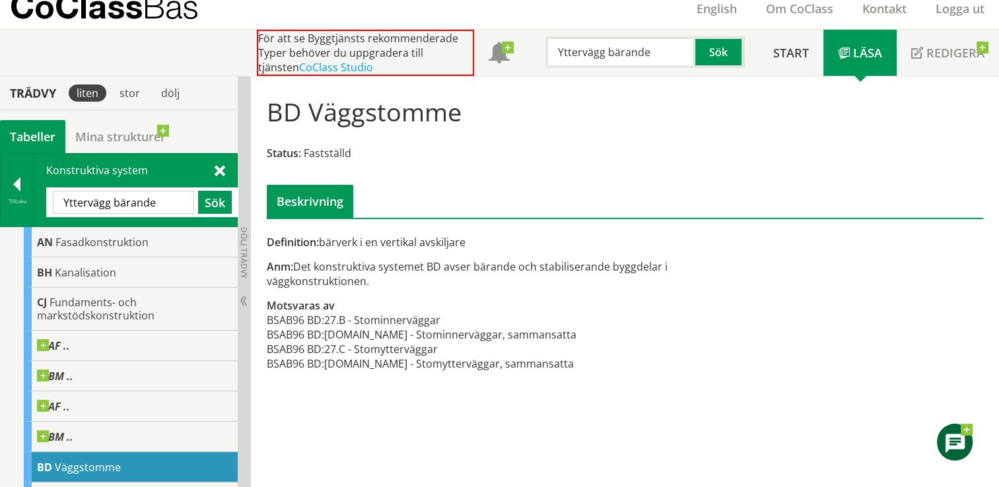
scroll to position [32, 0]
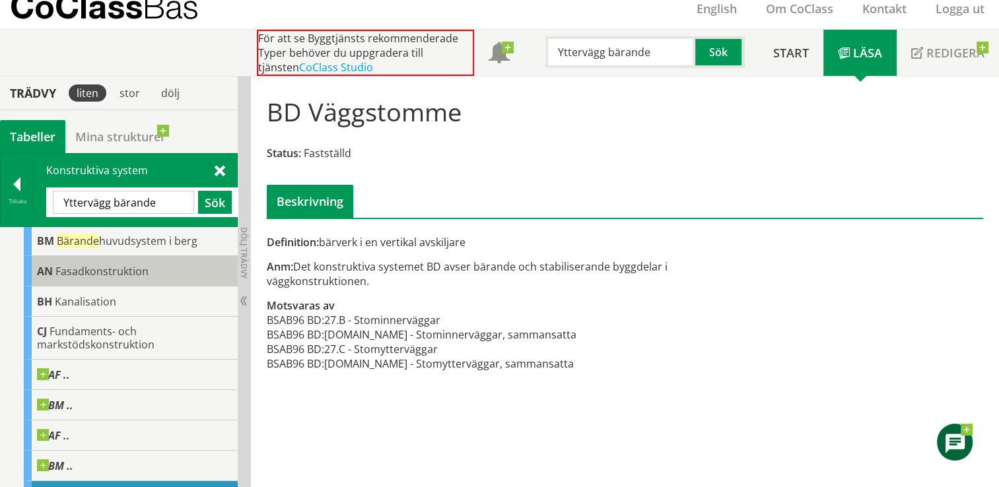
click at [59, 268] on span "Fasadkonstruktion" at bounding box center [101, 271] width 93 height 15
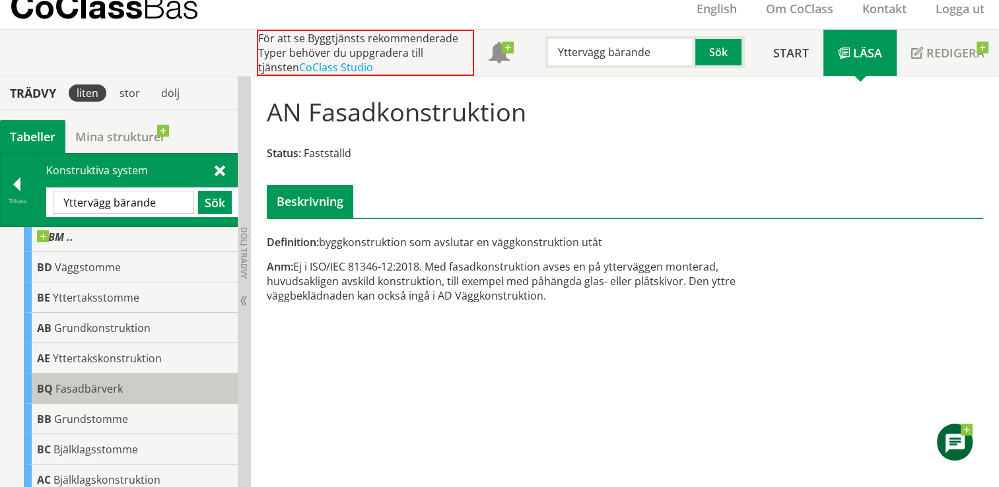
scroll to position [296, 0]
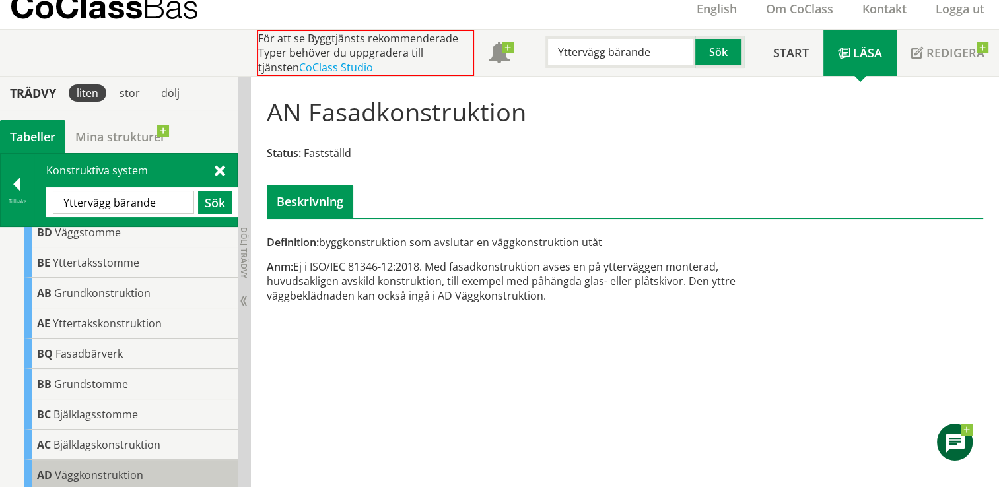
click at [124, 479] on span "Väggkonstruktion" at bounding box center [99, 475] width 88 height 15
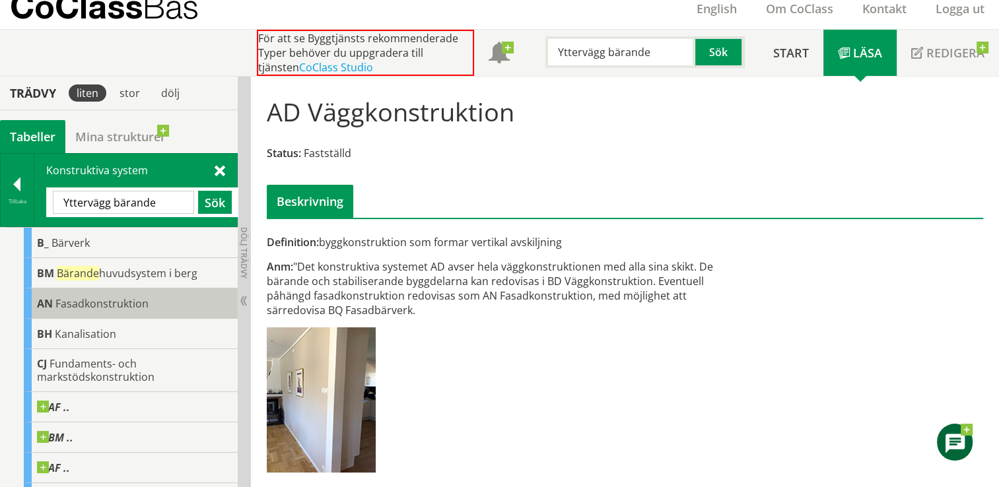
click at [134, 302] on span "Fasadkonstruktion" at bounding box center [101, 303] width 93 height 15
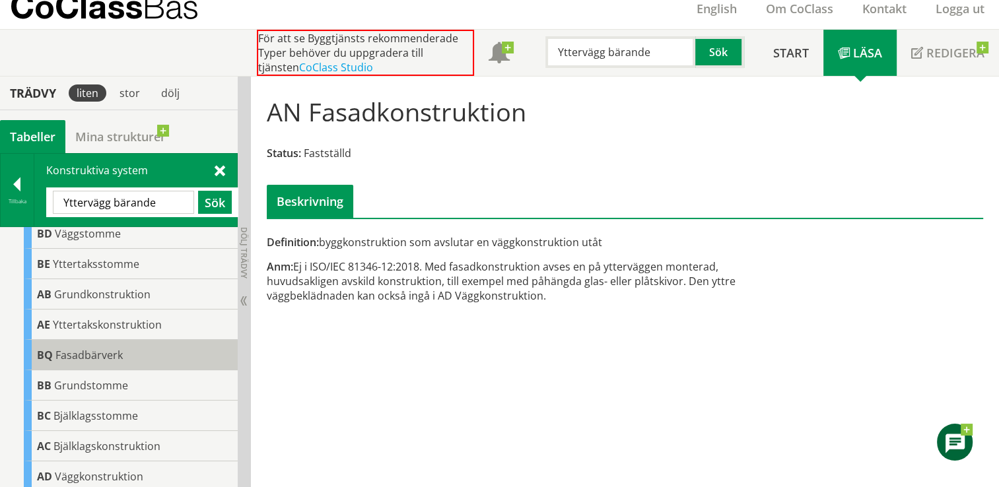
scroll to position [296, 0]
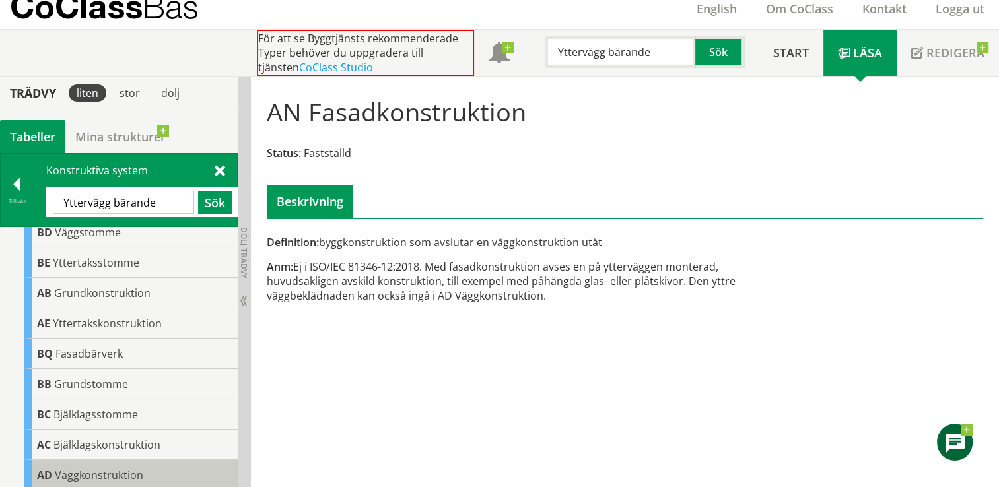
click at [127, 471] on span "Väggkonstruktion" at bounding box center [99, 475] width 88 height 15
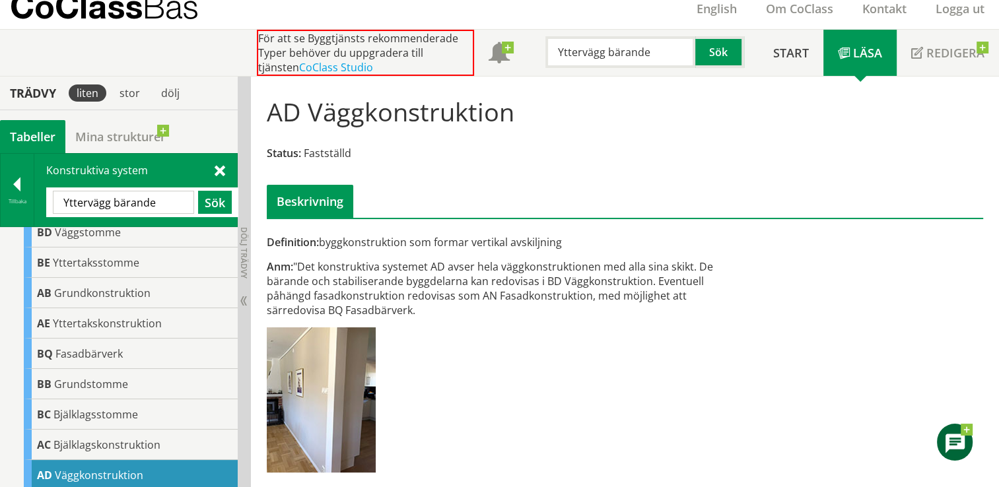
drag, startPoint x: 160, startPoint y: 199, endPoint x: 53, endPoint y: 198, distance: 107.6
click at [53, 198] on input "Yttervägg bärande" at bounding box center [123, 202] width 141 height 23
paste input "Innervägg"
type input "Innervägg"
click at [216, 196] on button "Sök" at bounding box center [215, 202] width 34 height 23
